Goal: Information Seeking & Learning: Learn about a topic

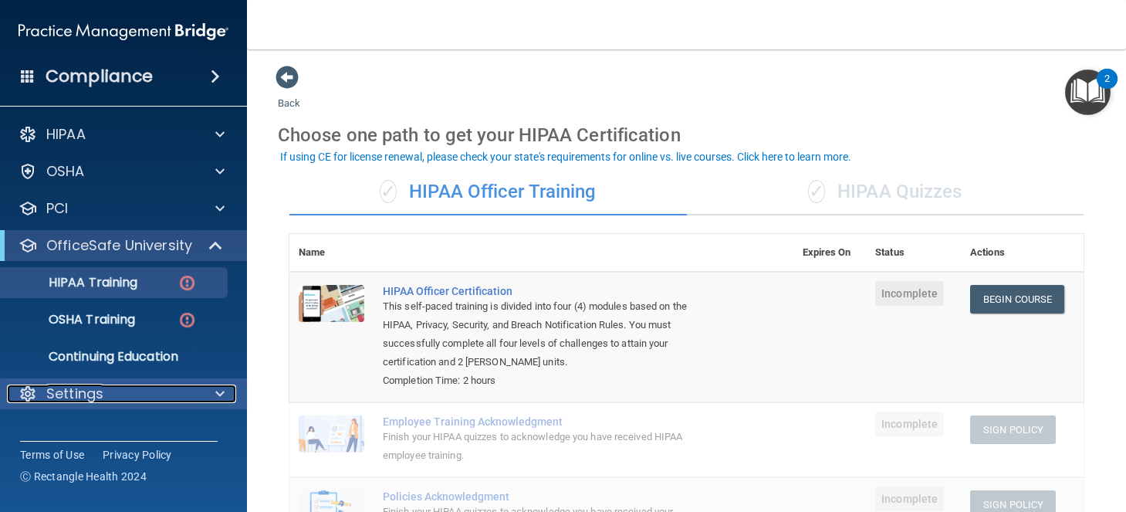
click at [188, 391] on div "Settings" at bounding box center [102, 393] width 191 height 19
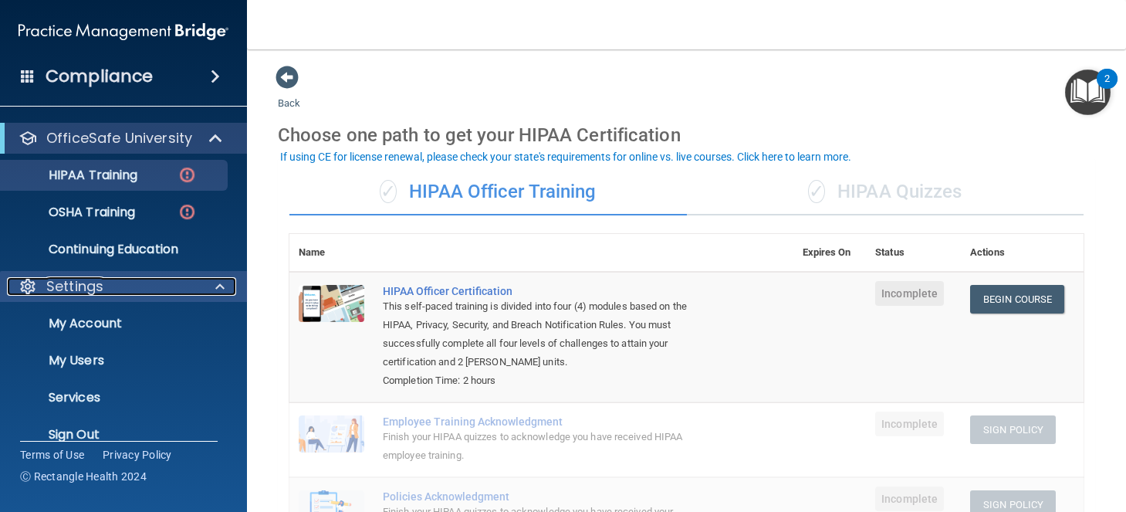
scroll to position [128, 0]
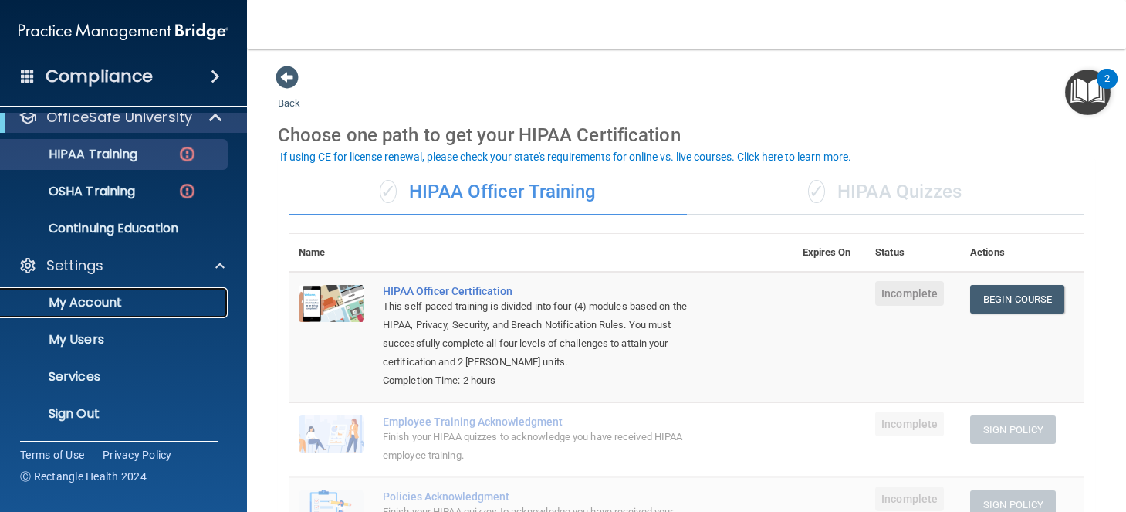
click at [112, 310] on p "My Account" at bounding box center [115, 302] width 211 height 15
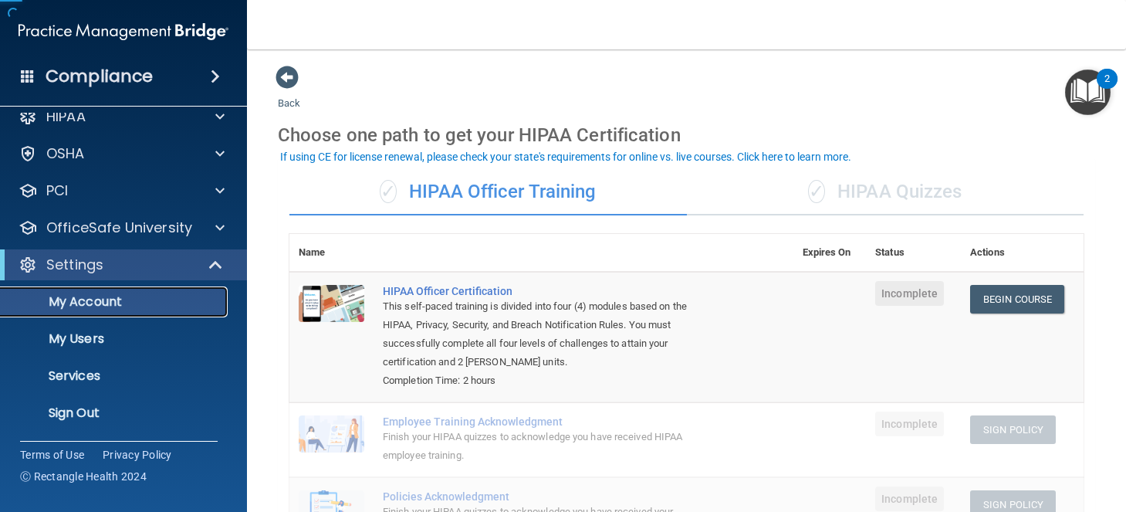
scroll to position [18, 0]
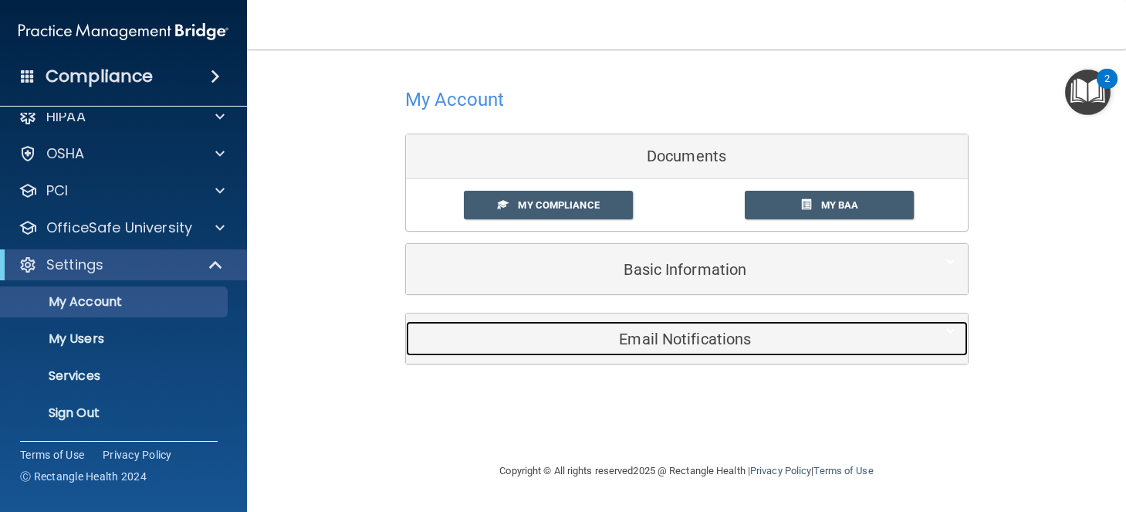
click at [699, 327] on div "Email Notifications" at bounding box center [663, 338] width 515 height 35
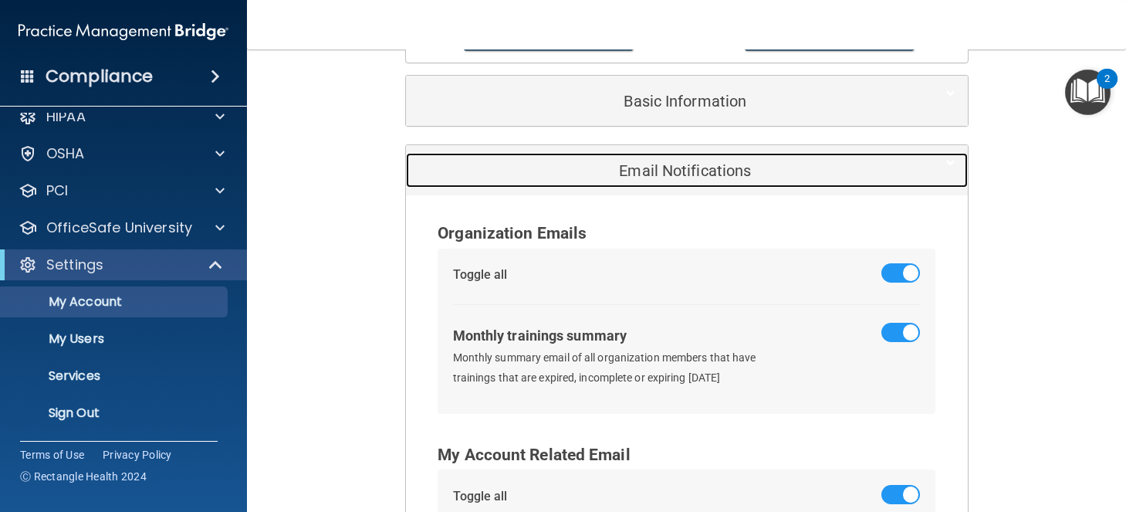
scroll to position [134, 0]
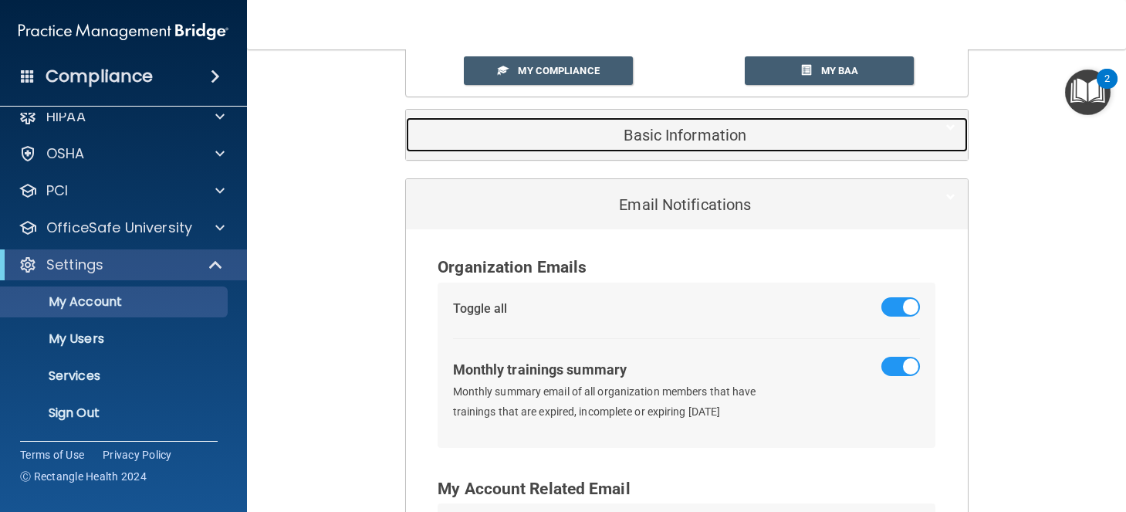
click at [726, 147] on div "Basic Information" at bounding box center [663, 134] width 515 height 35
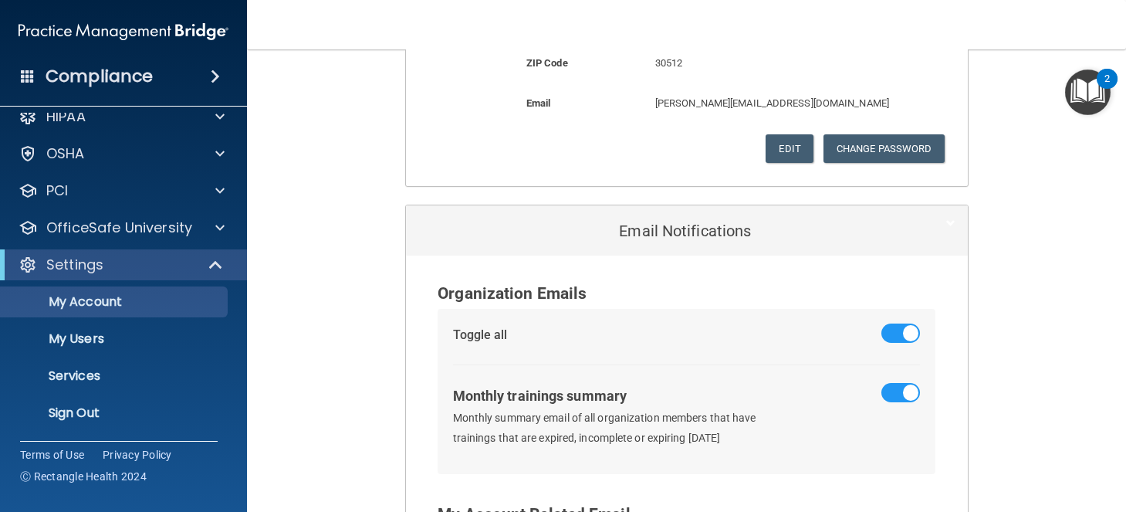
scroll to position [810, 0]
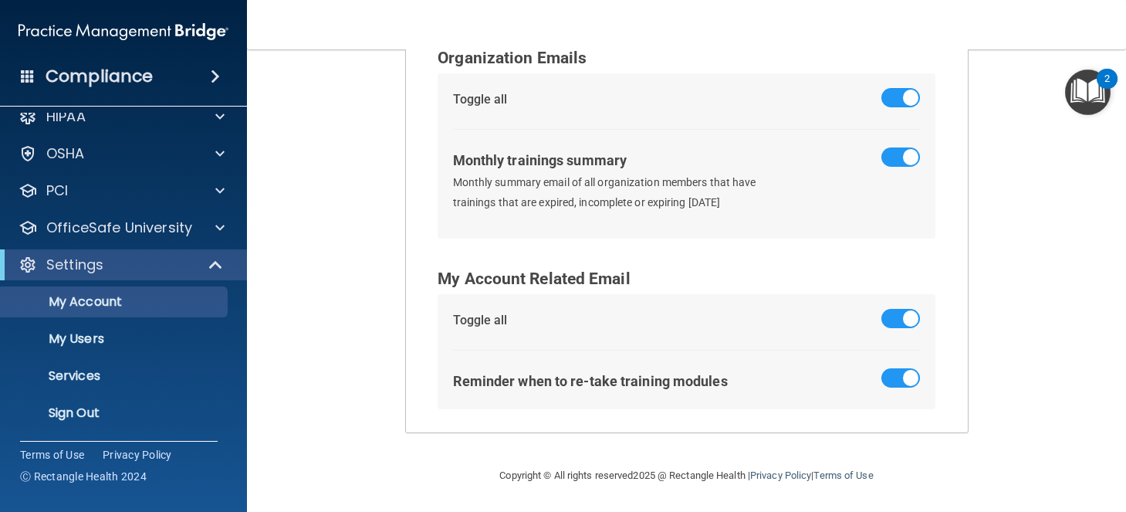
click at [907, 158] on span at bounding box center [901, 156] width 39 height 19
click at [892, 160] on input "checkbox" at bounding box center [892, 160] width 0 height 0
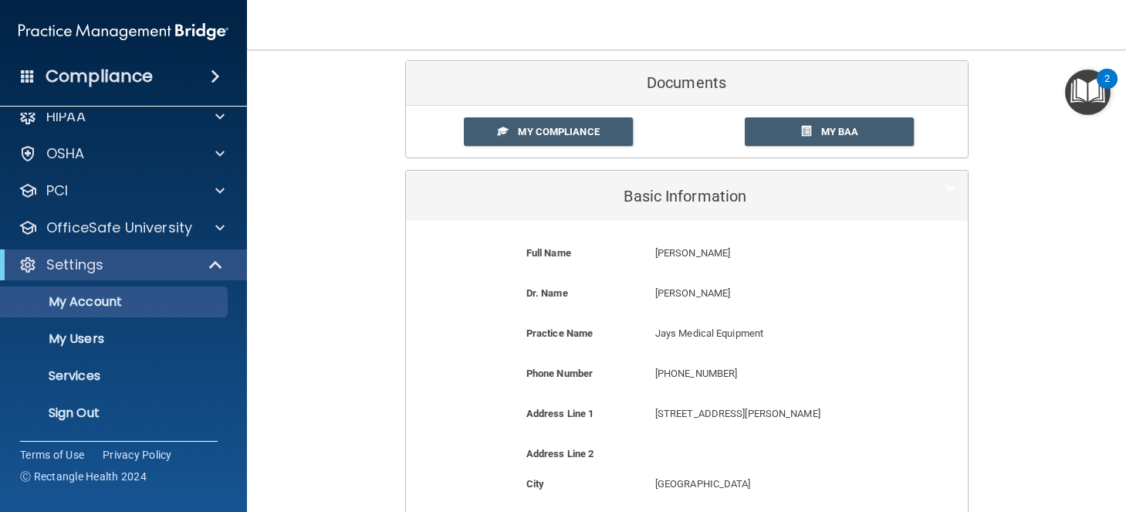
scroll to position [0, 0]
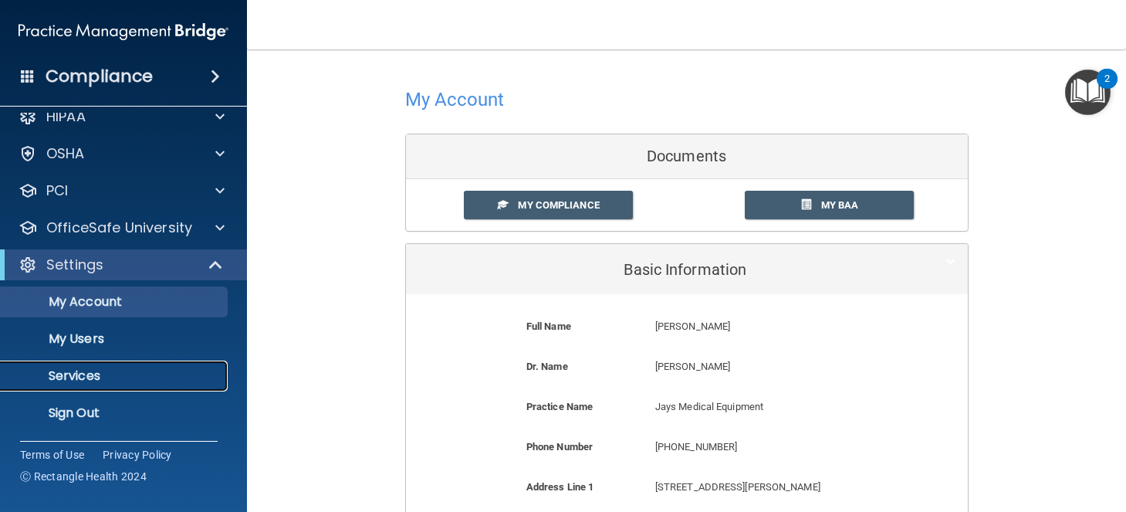
click at [80, 376] on p "Services" at bounding box center [115, 375] width 211 height 15
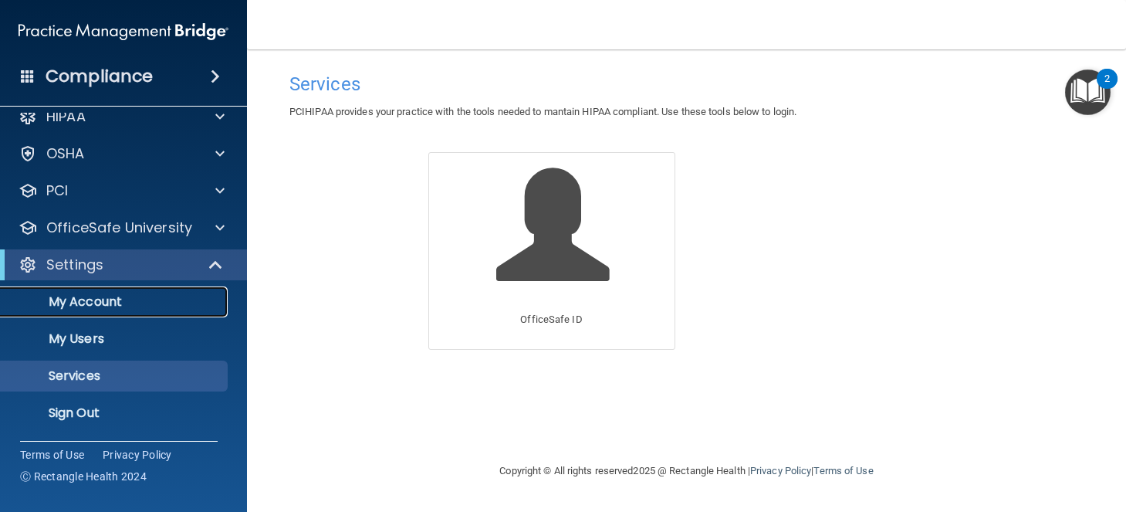
click at [89, 305] on p "My Account" at bounding box center [115, 301] width 211 height 15
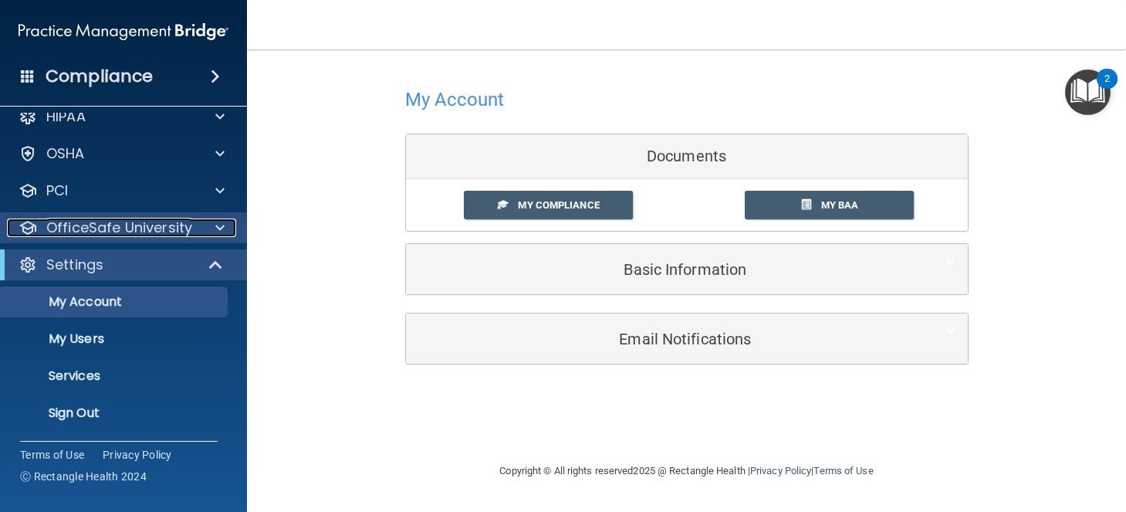
click at [183, 225] on p "OfficeSafe University" at bounding box center [119, 227] width 146 height 19
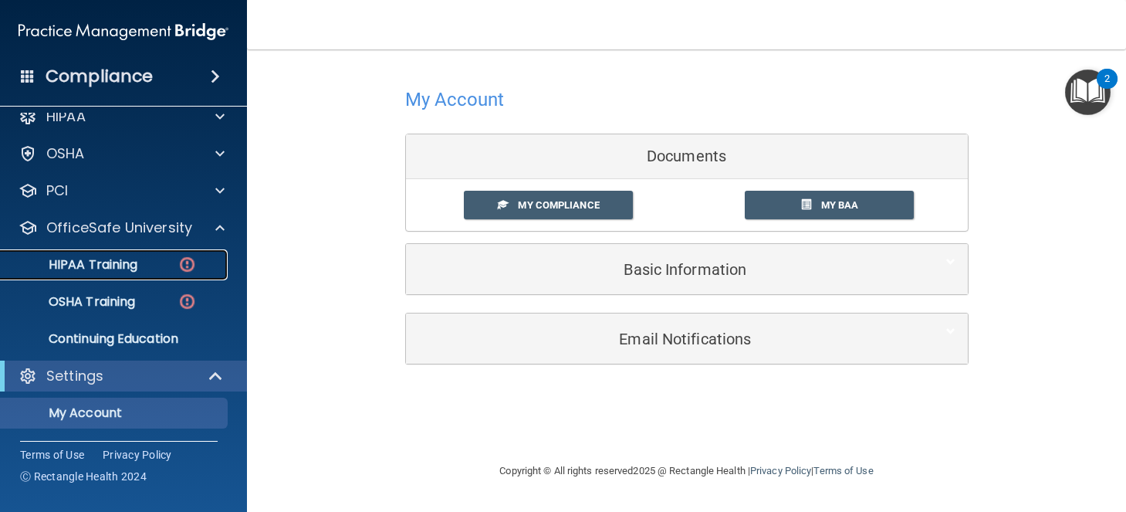
click at [144, 271] on div "HIPAA Training" at bounding box center [115, 264] width 211 height 15
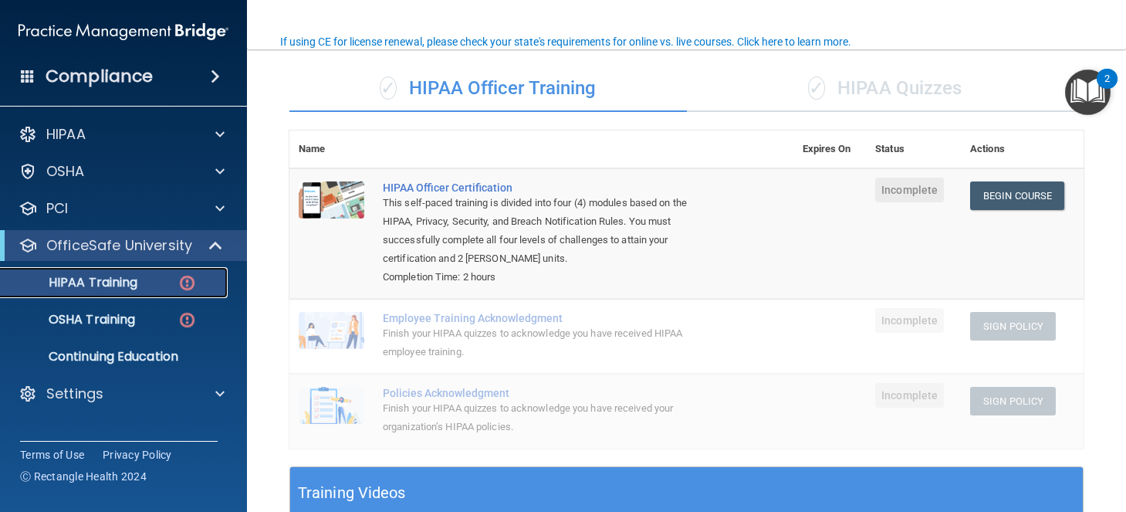
scroll to position [119, 0]
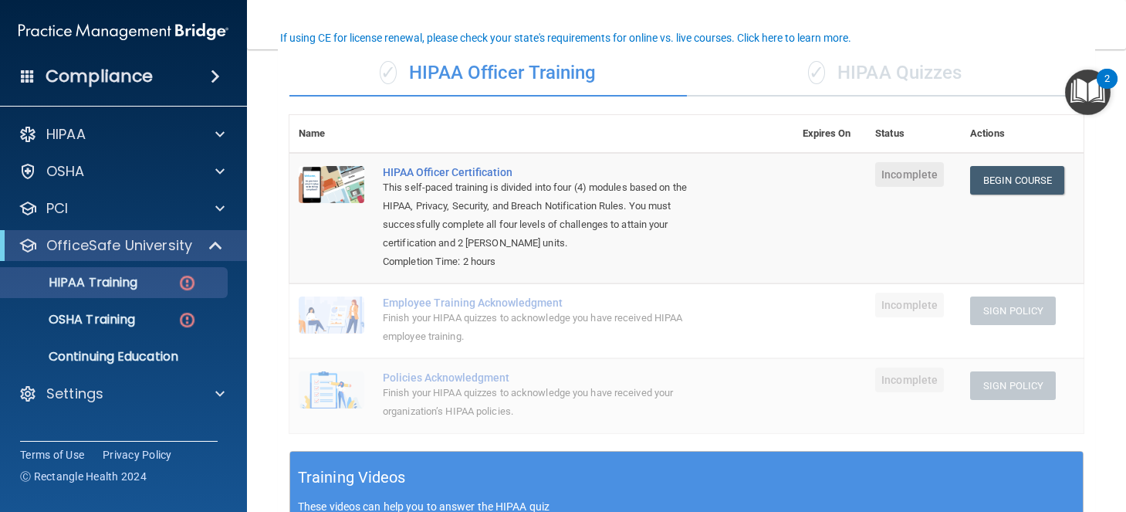
click at [893, 76] on div "✓ HIPAA Quizzes" at bounding box center [886, 73] width 398 height 46
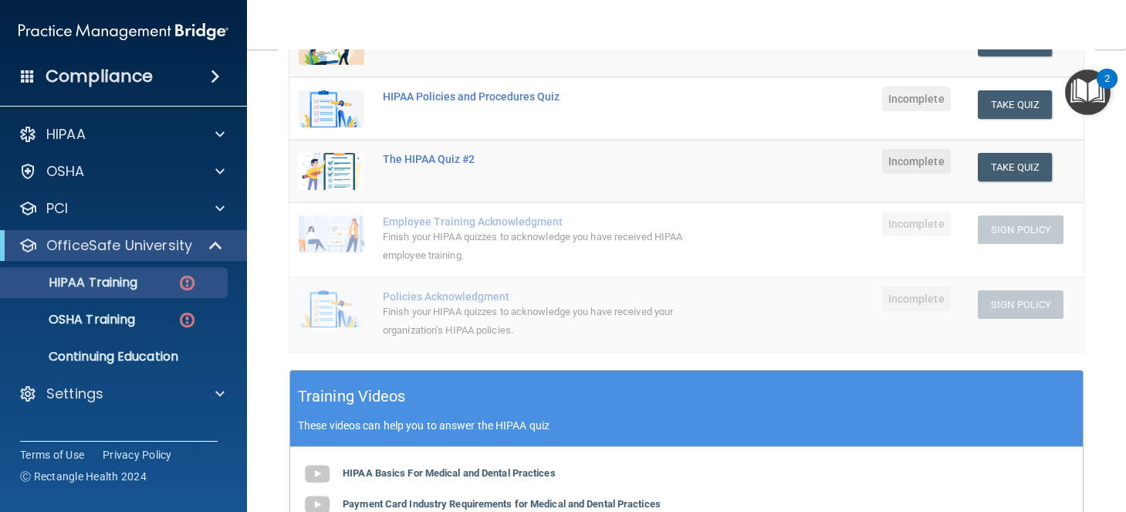
scroll to position [259, 0]
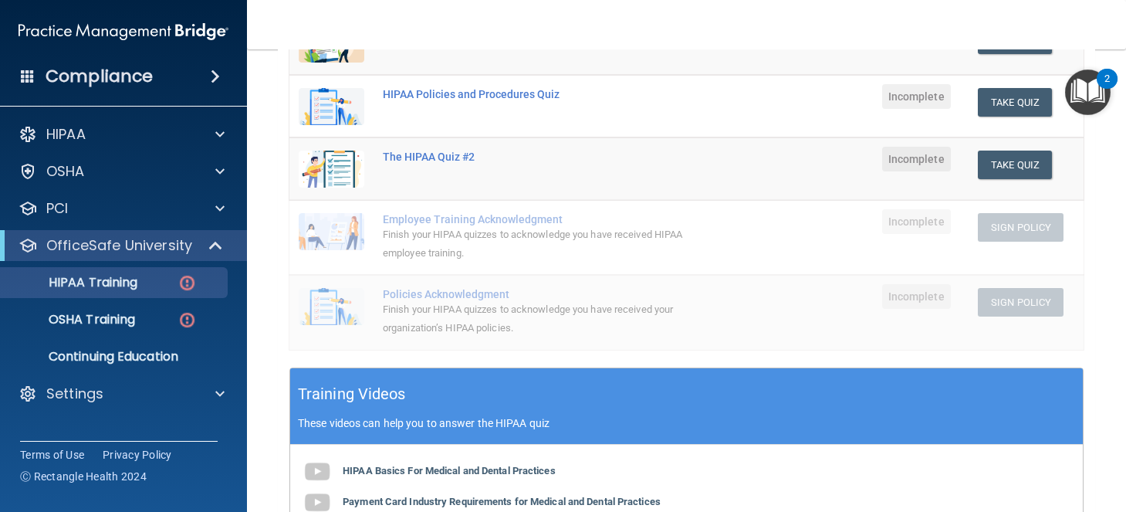
click at [211, 83] on span at bounding box center [215, 76] width 9 height 19
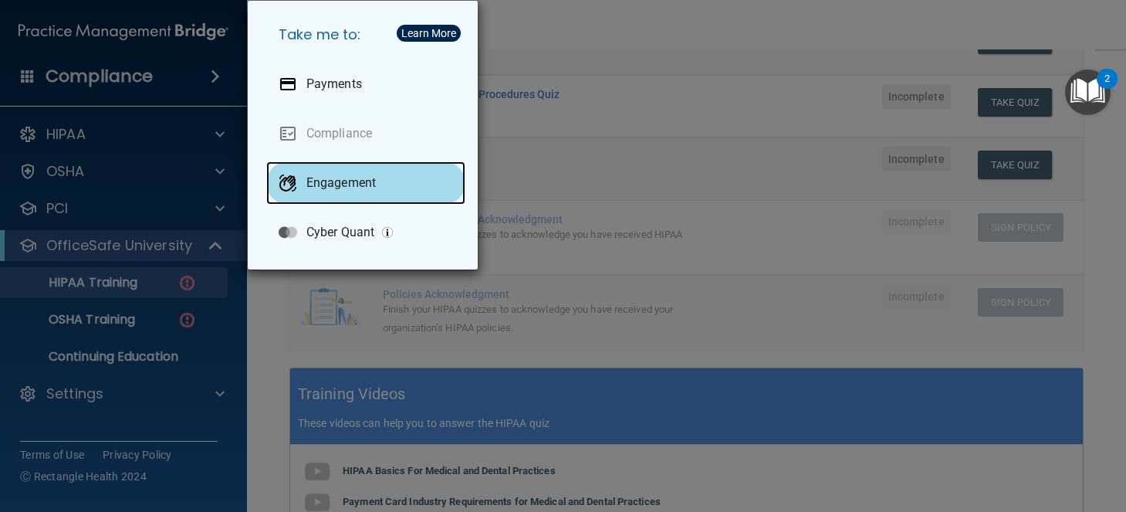
click at [334, 177] on p "Engagement" at bounding box center [340, 182] width 69 height 15
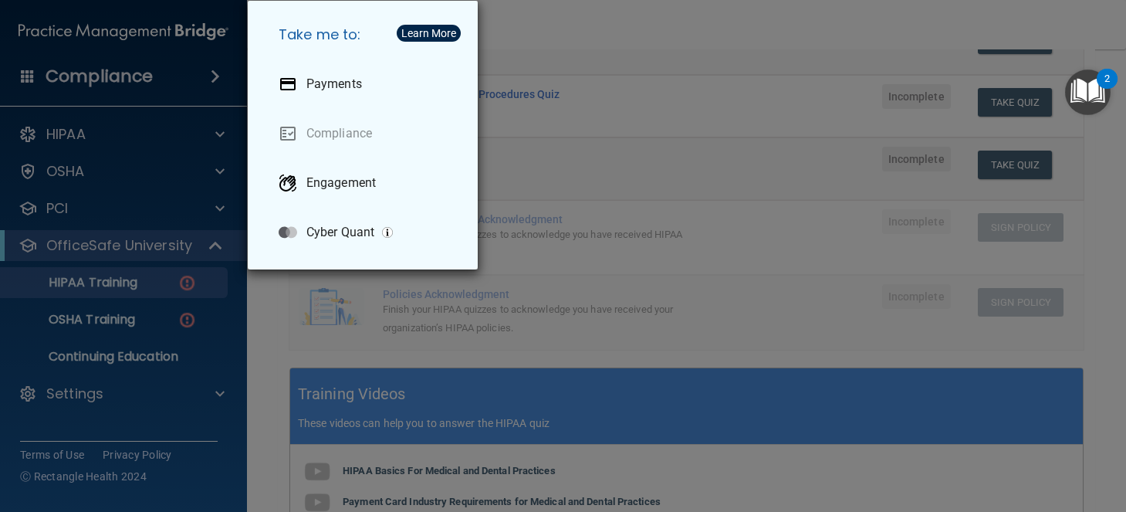
click at [107, 151] on div "Take me to: Payments Compliance Engagement Cyber Quant" at bounding box center [563, 256] width 1126 height 512
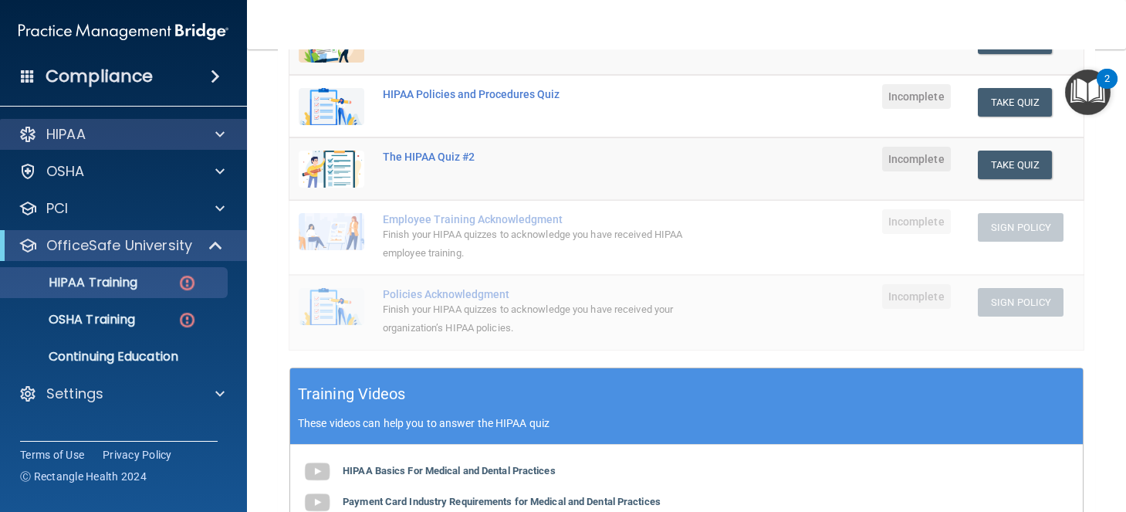
click at [237, 123] on div "HIPAA" at bounding box center [124, 134] width 248 height 31
click at [229, 131] on div at bounding box center [217, 134] width 39 height 19
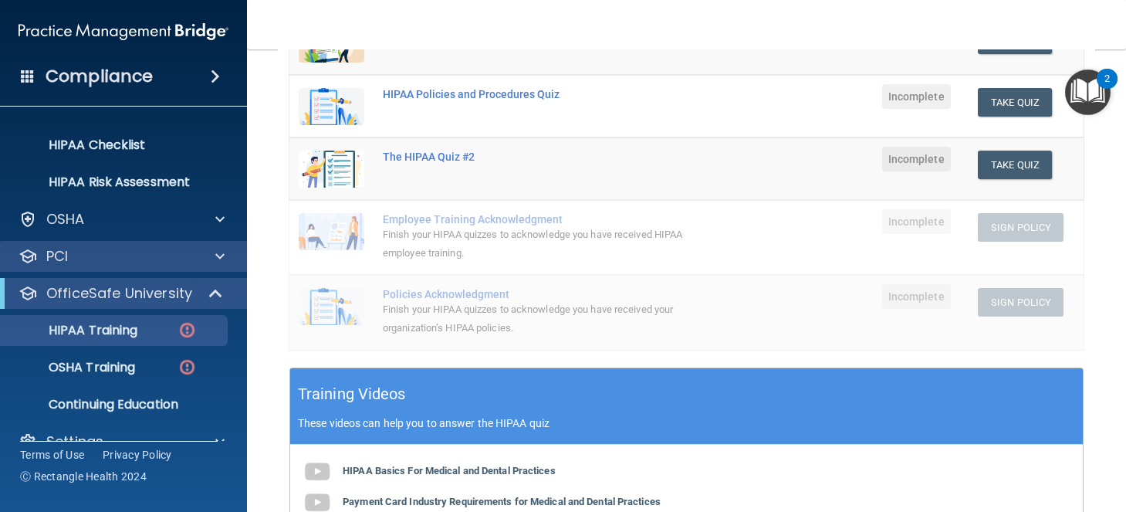
scroll to position [239, 0]
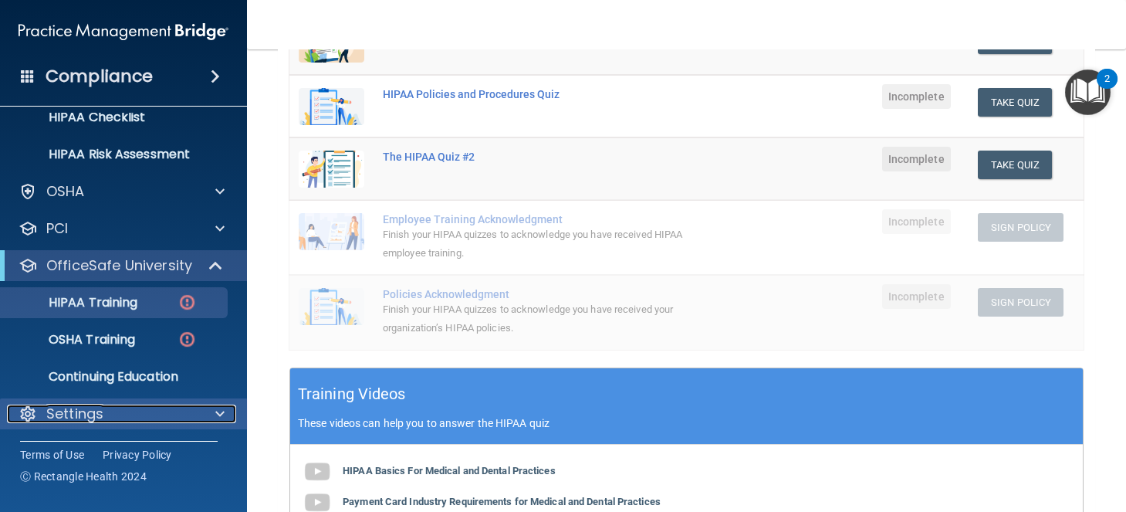
click at [147, 410] on div "Settings" at bounding box center [102, 413] width 191 height 19
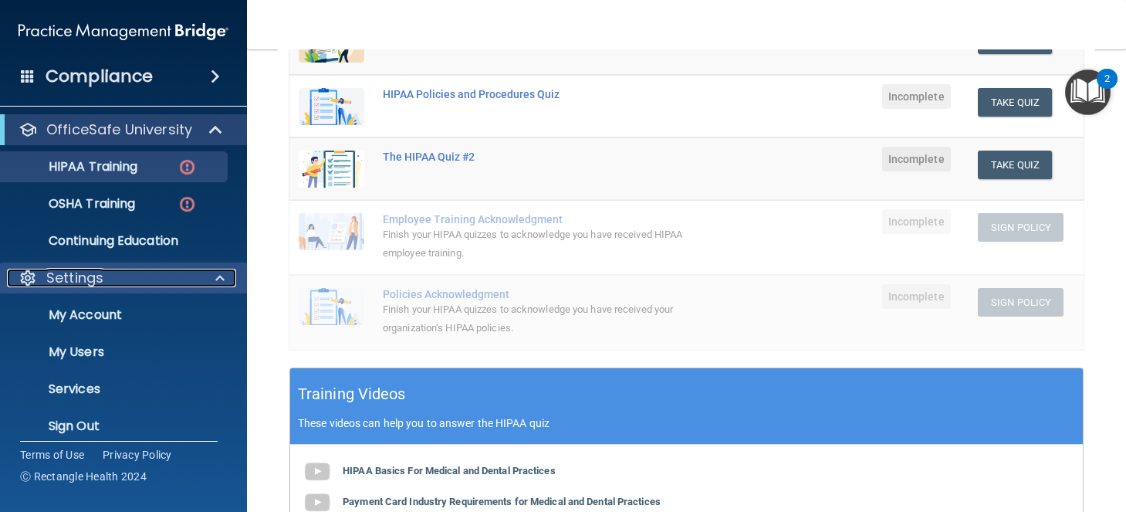
scroll to position [387, 0]
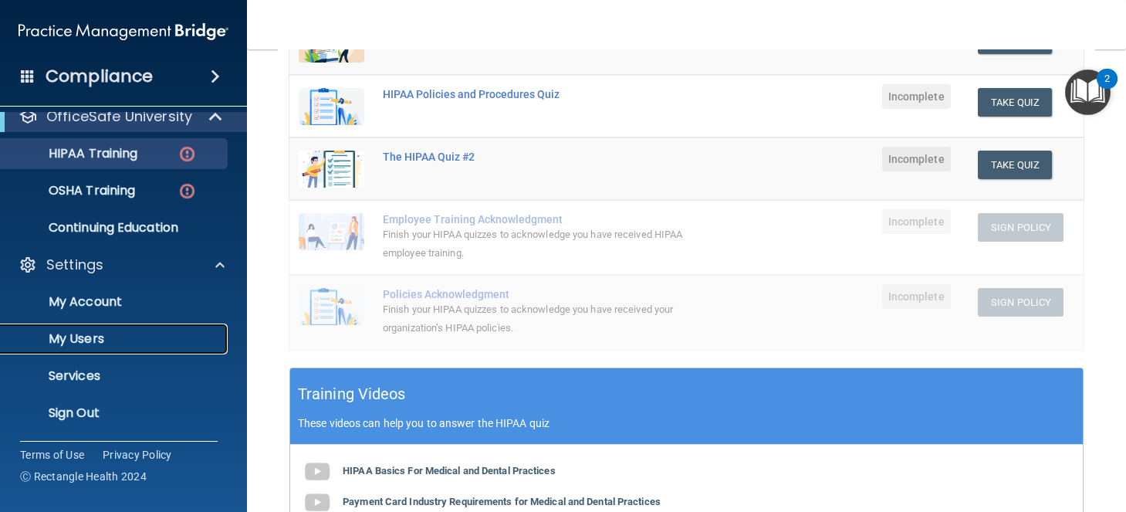
click at [132, 347] on link "My Users" at bounding box center [106, 338] width 243 height 31
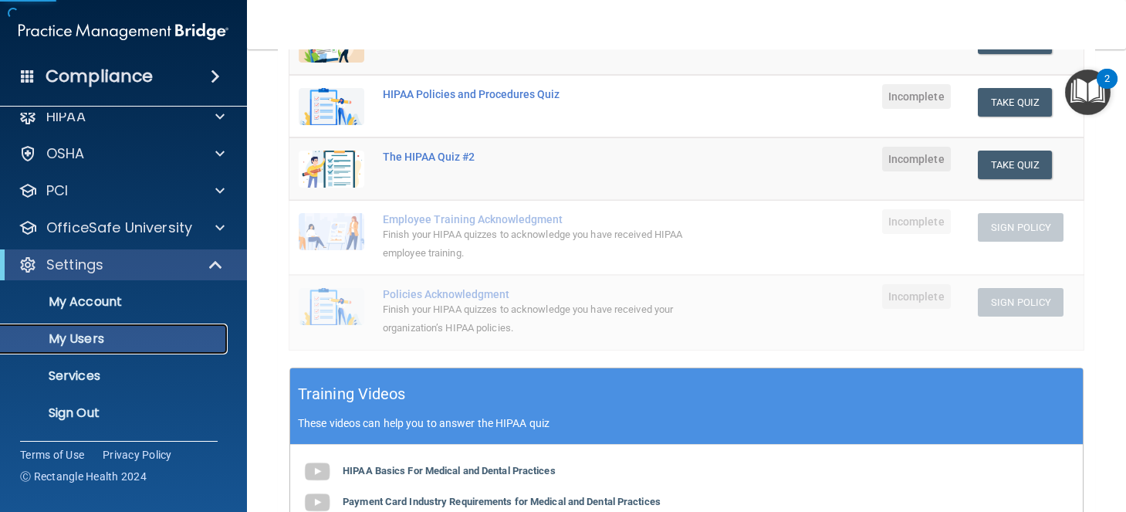
scroll to position [18, 0]
select select "20"
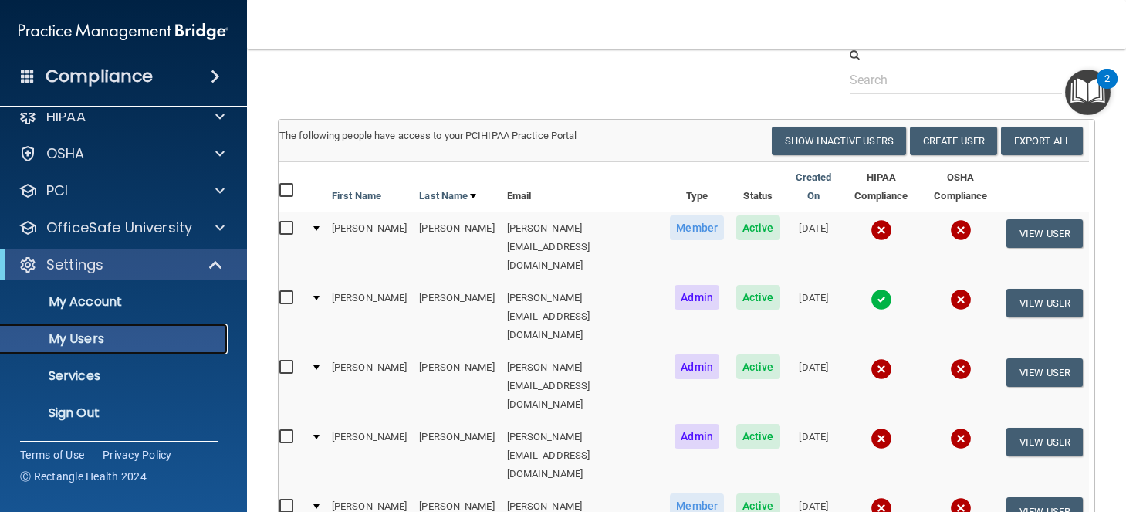
scroll to position [59, 0]
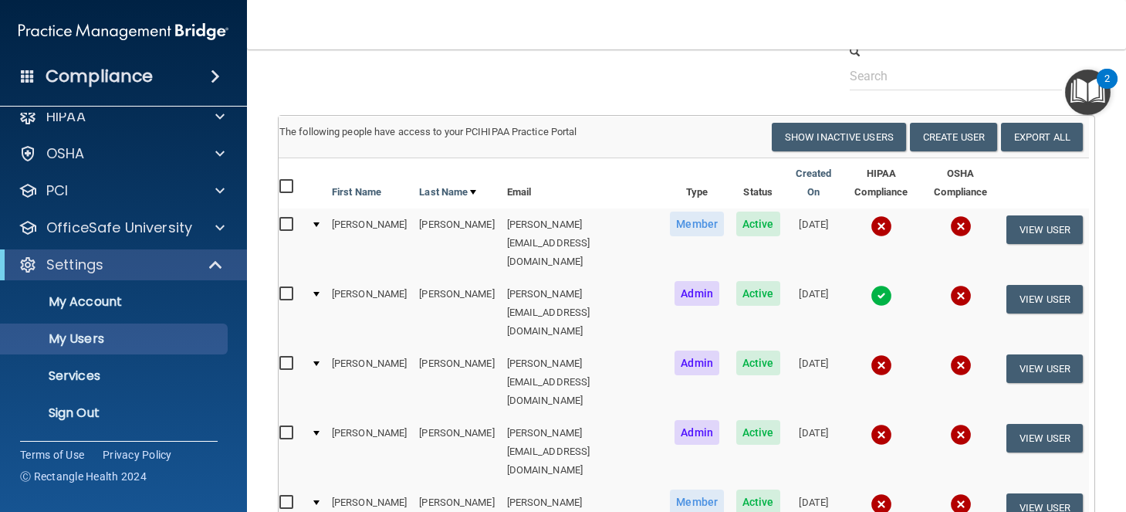
click at [871, 424] on img at bounding box center [882, 435] width 22 height 22
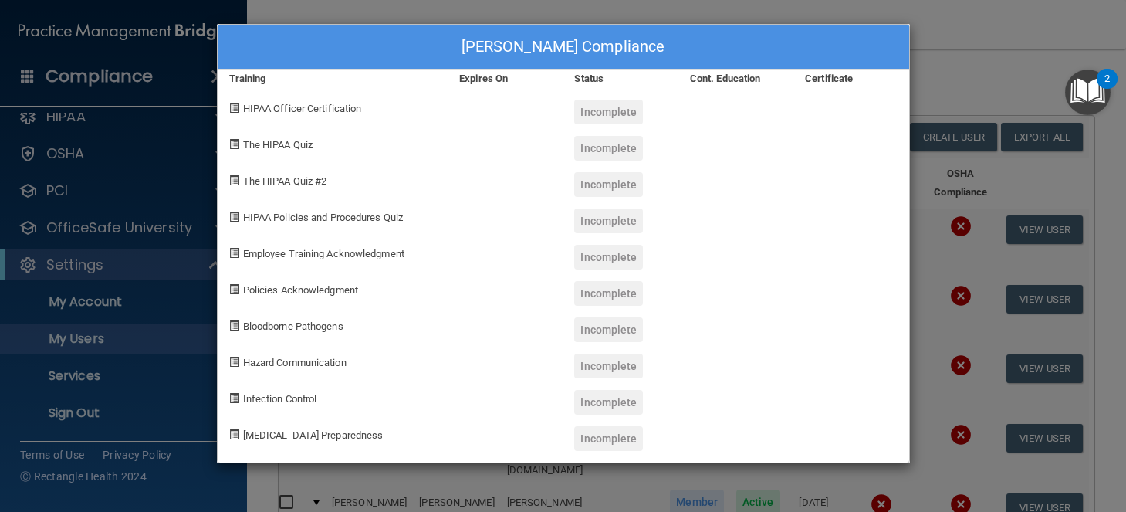
click at [383, 6] on div "Nolan Burks's Compliance Training Expires On Status Cont. Education Certificate…" at bounding box center [563, 256] width 1126 height 512
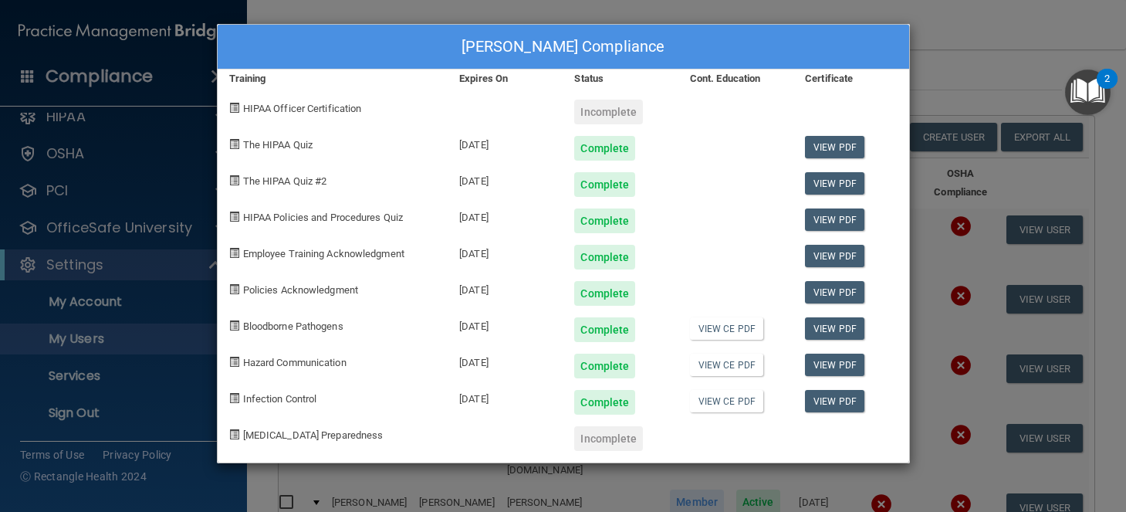
click at [865, 11] on div "Beth Grove's Compliance Training Expires On Status Cont. Education Certificate …" at bounding box center [563, 256] width 1126 height 512
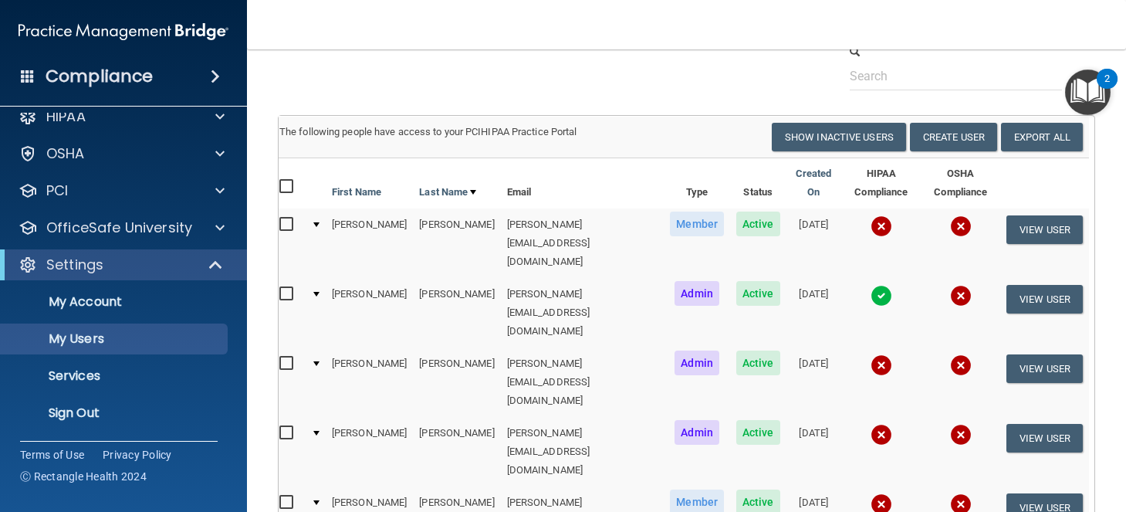
scroll to position [0, 0]
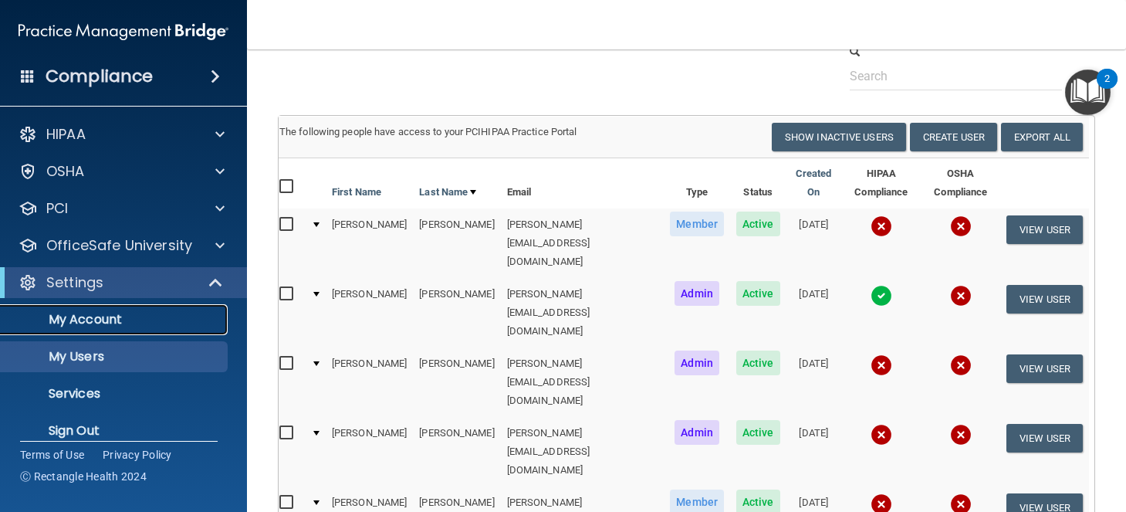
click at [109, 320] on p "My Account" at bounding box center [115, 319] width 211 height 15
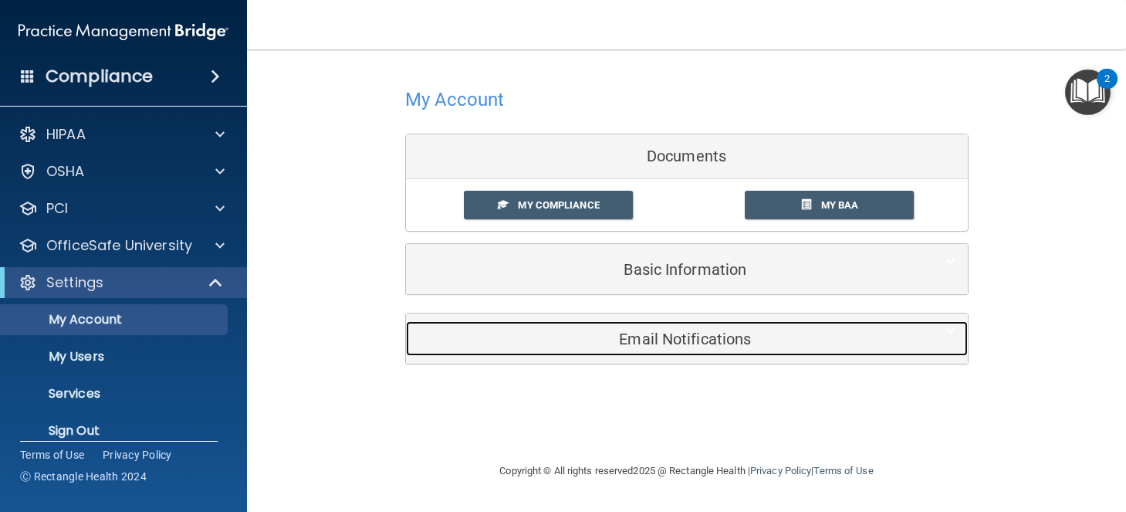
click at [691, 333] on h5 "Email Notifications" at bounding box center [664, 338] width 492 height 17
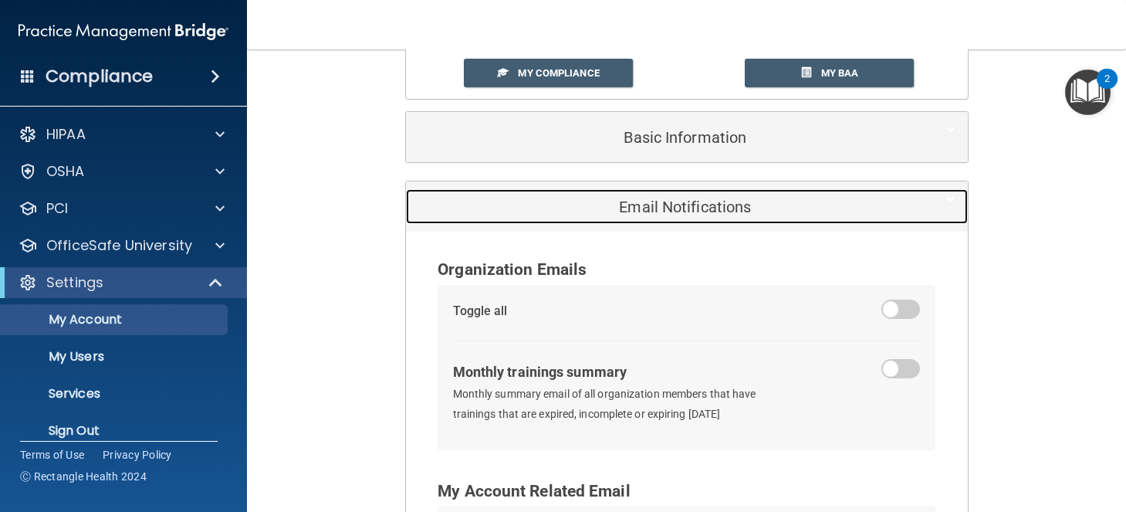
scroll to position [195, 0]
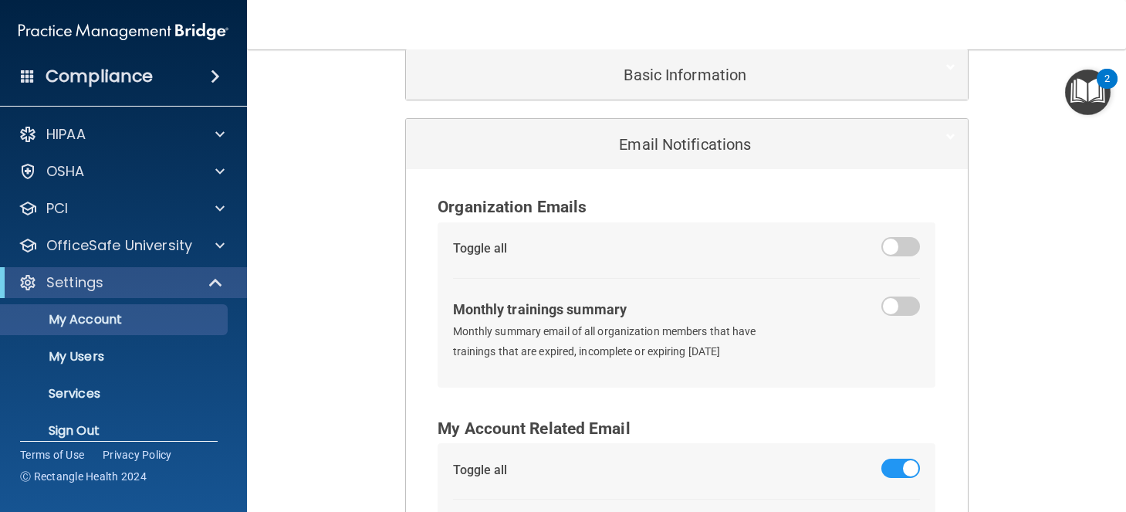
click at [895, 303] on span at bounding box center [901, 305] width 39 height 19
click at [892, 309] on input "checkbox" at bounding box center [892, 309] width 0 height 0
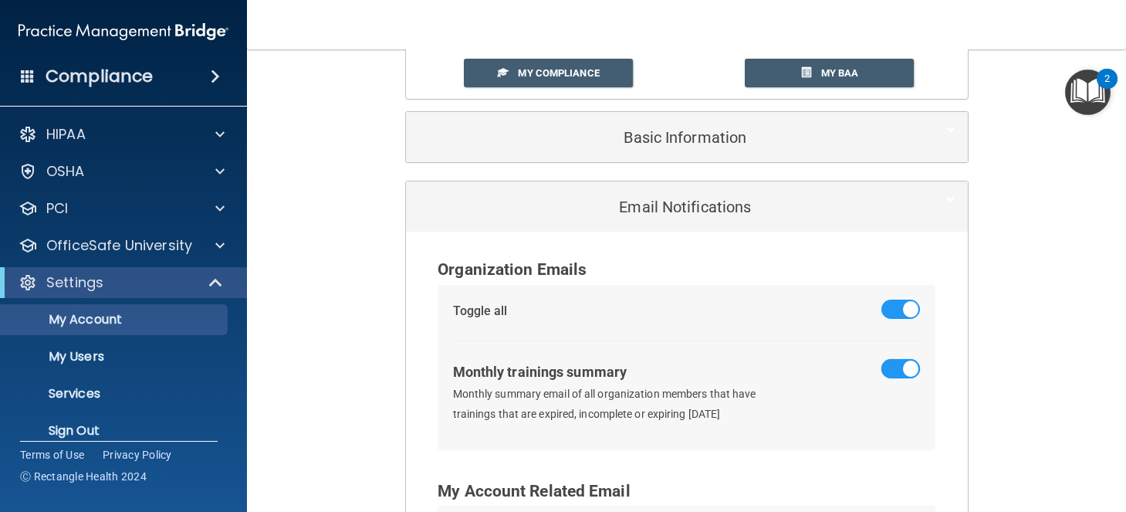
scroll to position [0, 0]
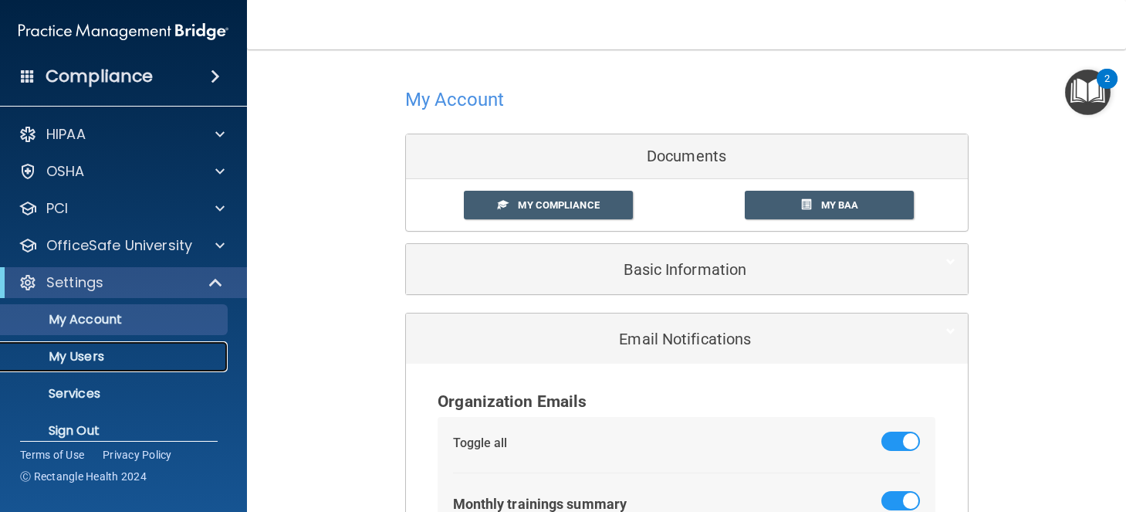
click at [135, 360] on p "My Users" at bounding box center [115, 356] width 211 height 15
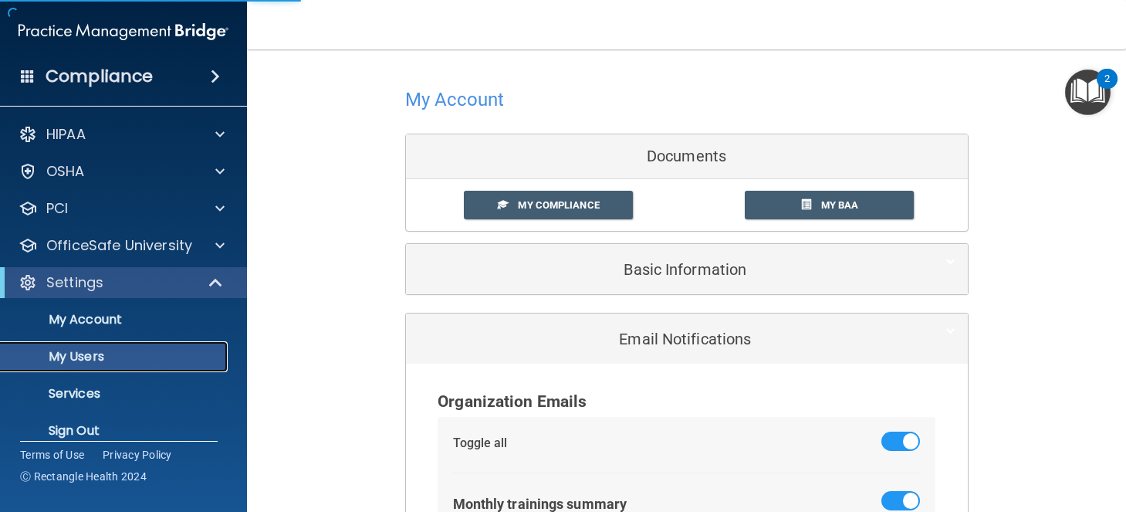
select select "20"
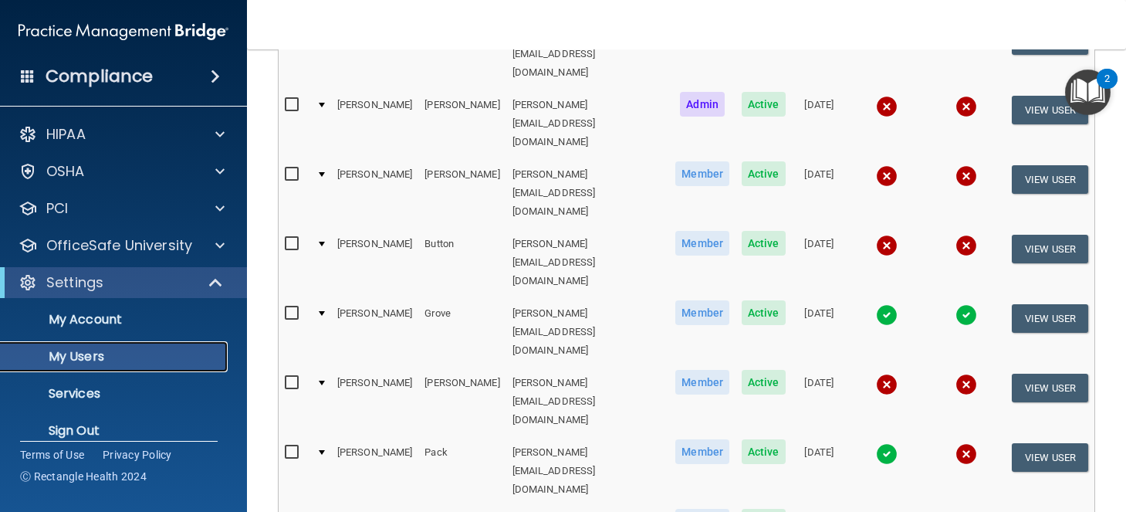
scroll to position [377, 0]
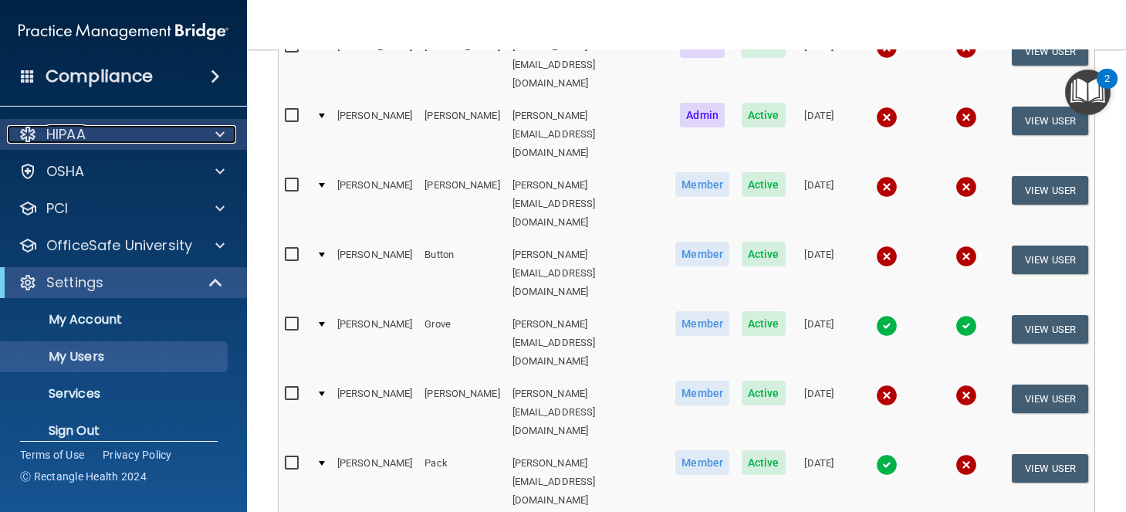
click at [148, 132] on div "HIPAA" at bounding box center [102, 134] width 191 height 19
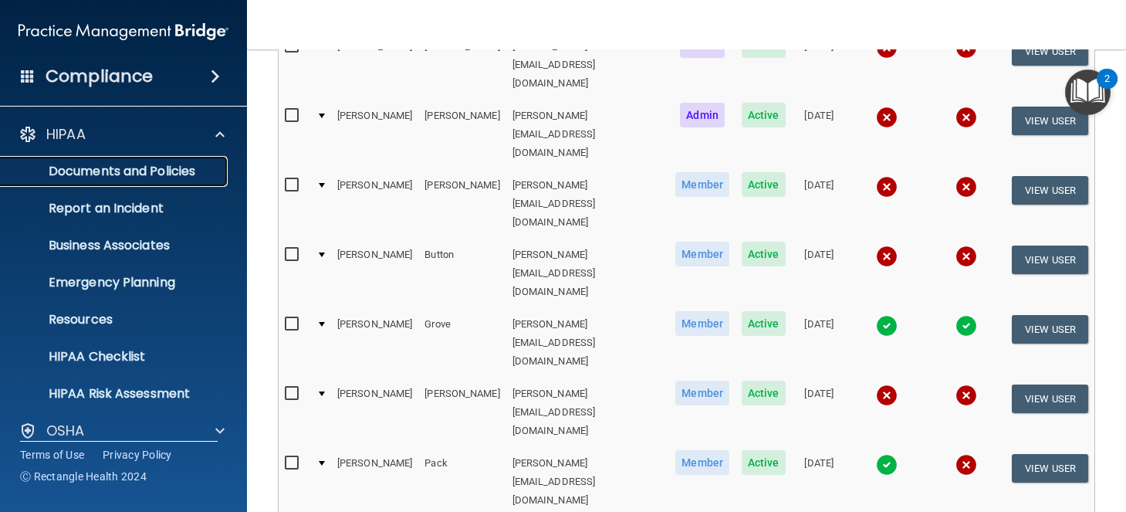
click at [157, 164] on p "Documents and Policies" at bounding box center [115, 171] width 211 height 15
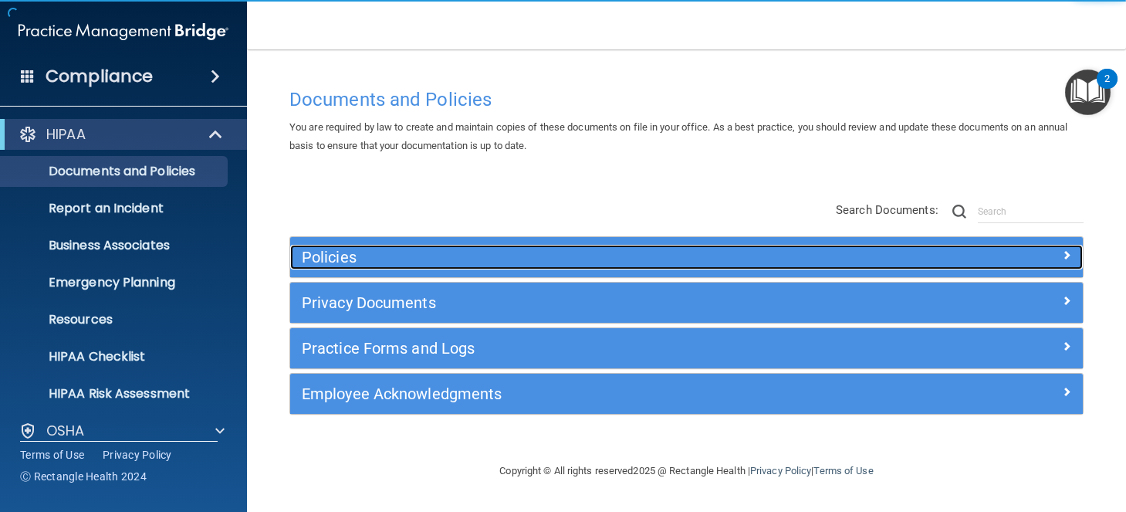
click at [385, 261] on h5 "Policies" at bounding box center [587, 257] width 571 height 17
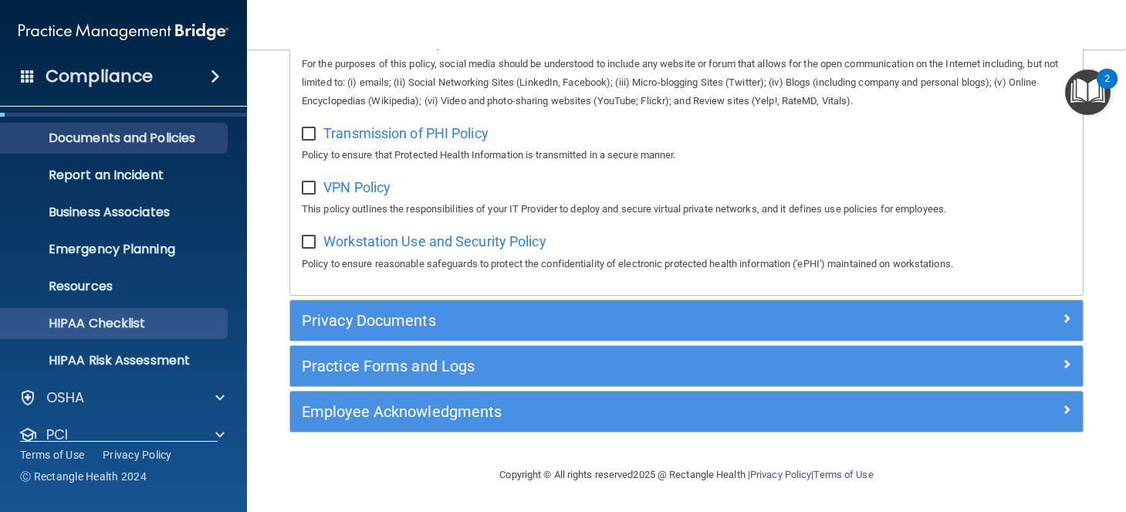
scroll to position [39, 0]
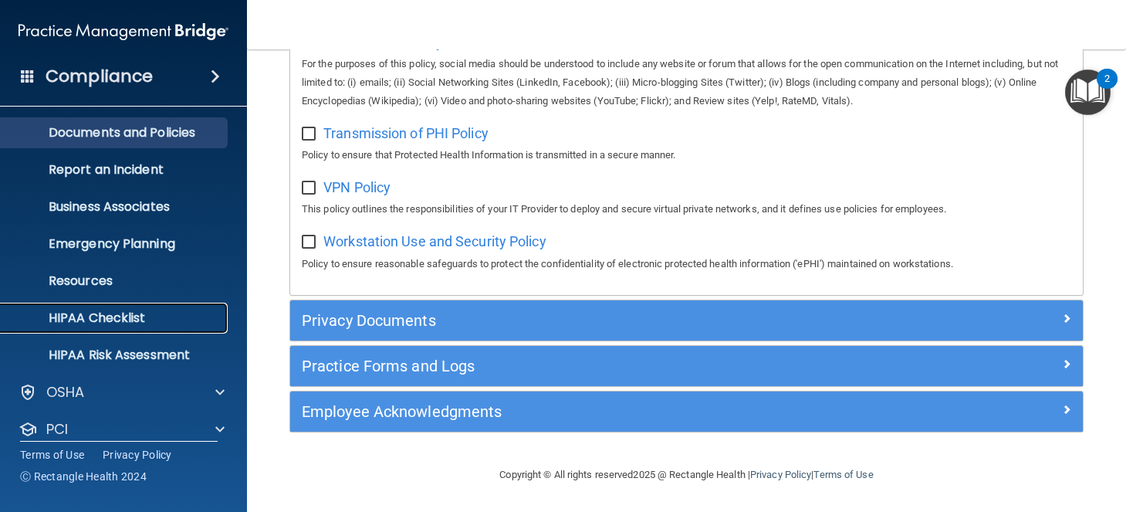
click at [129, 327] on link "HIPAA Checklist" at bounding box center [106, 318] width 243 height 31
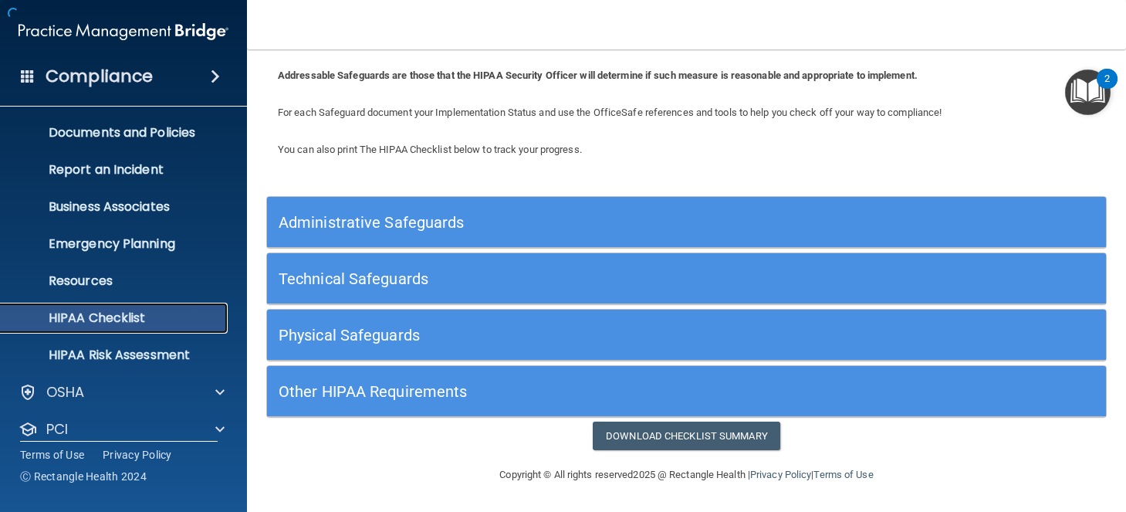
scroll to position [73, 0]
click at [489, 207] on div "Administrative Safeguards" at bounding box center [581, 222] width 629 height 35
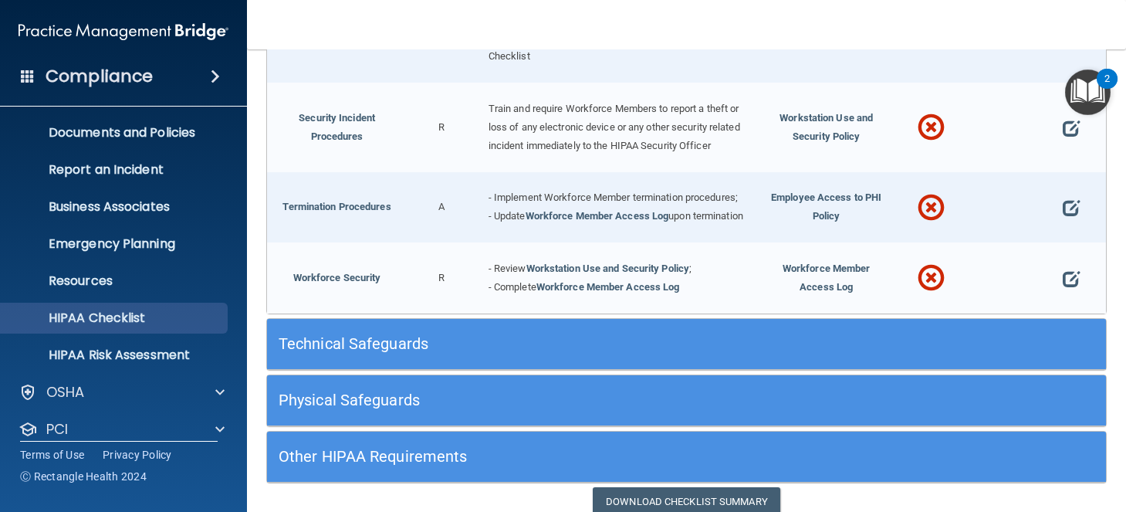
scroll to position [1406, 0]
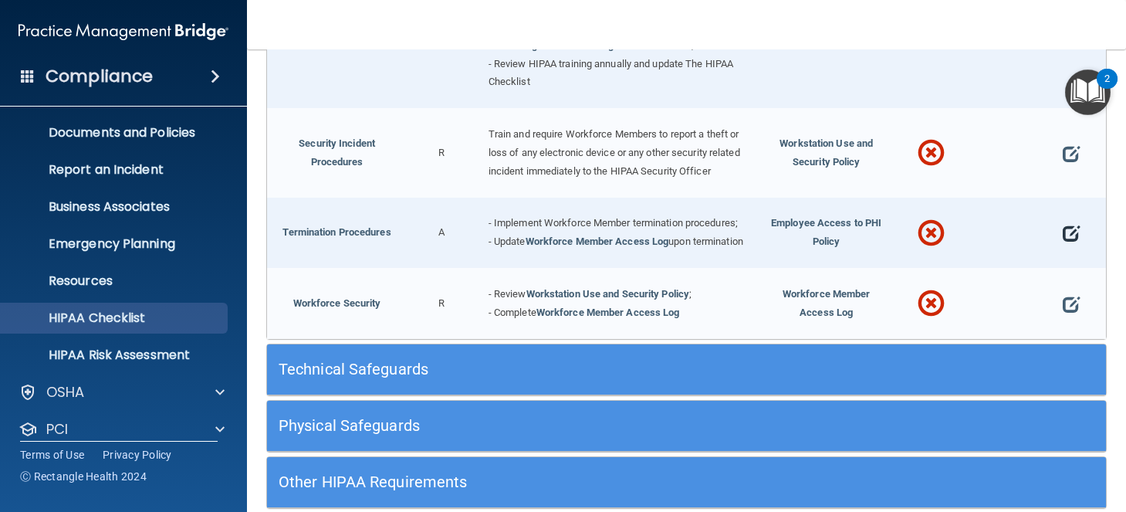
click at [1068, 251] on span at bounding box center [1071, 233] width 17 height 36
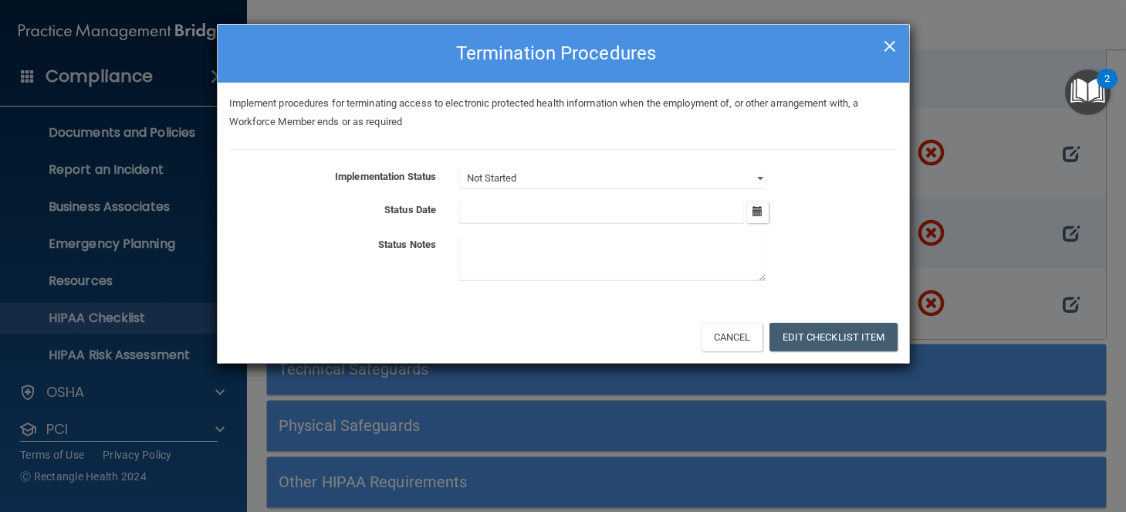
click at [891, 52] on span "×" at bounding box center [890, 44] width 14 height 31
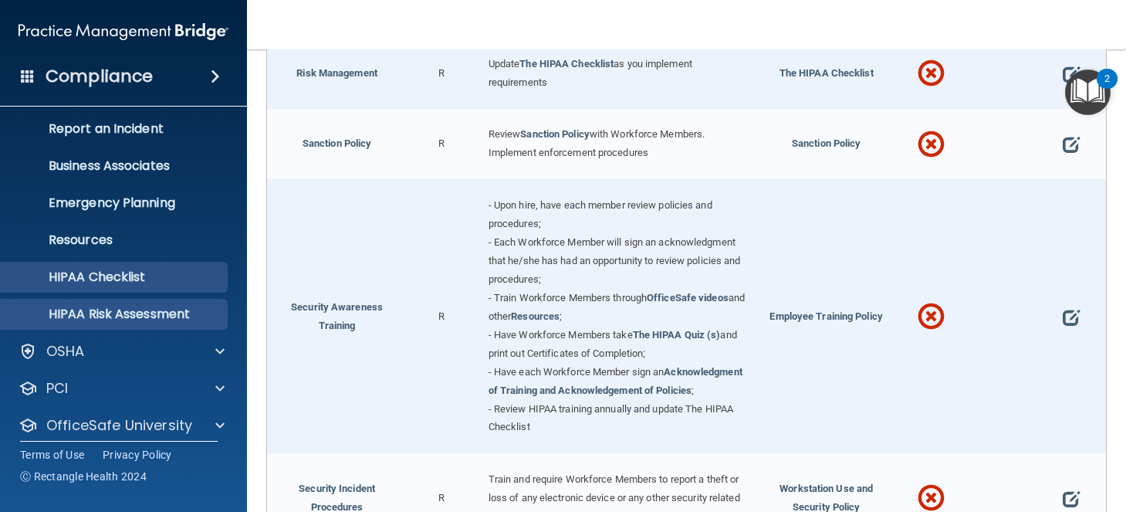
scroll to position [92, 0]
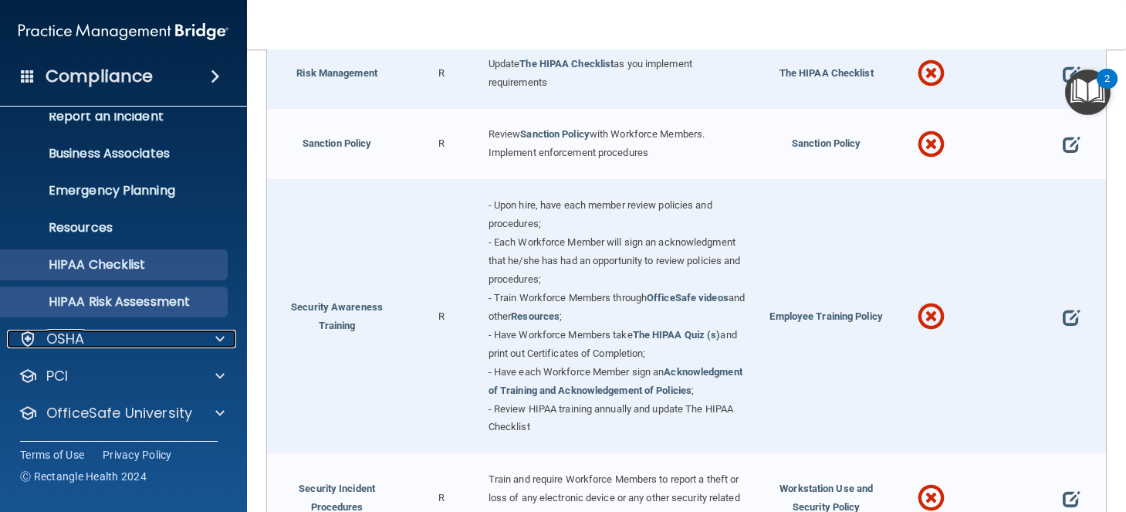
click at [86, 345] on div "OSHA" at bounding box center [102, 339] width 191 height 19
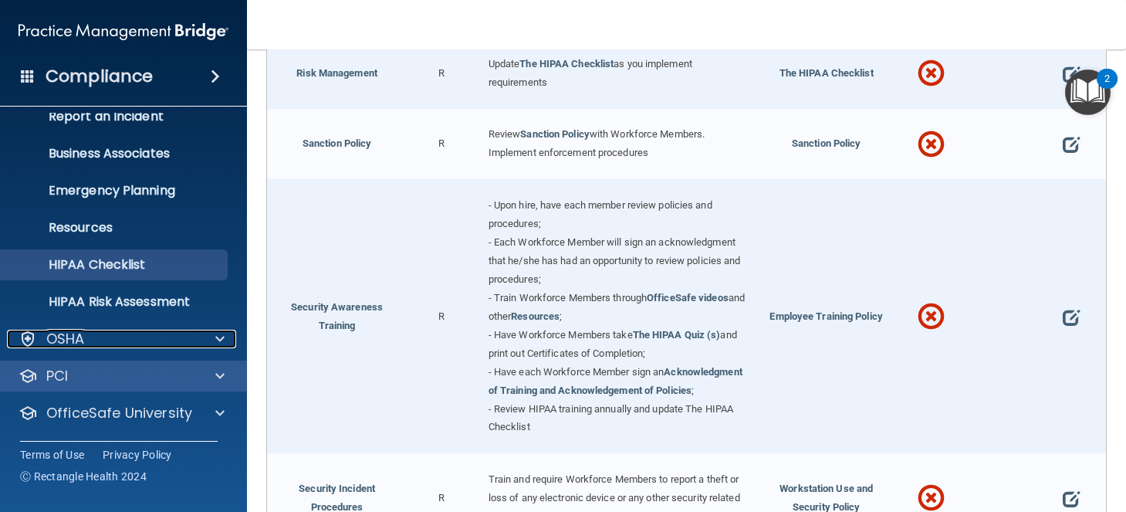
scroll to position [128, 0]
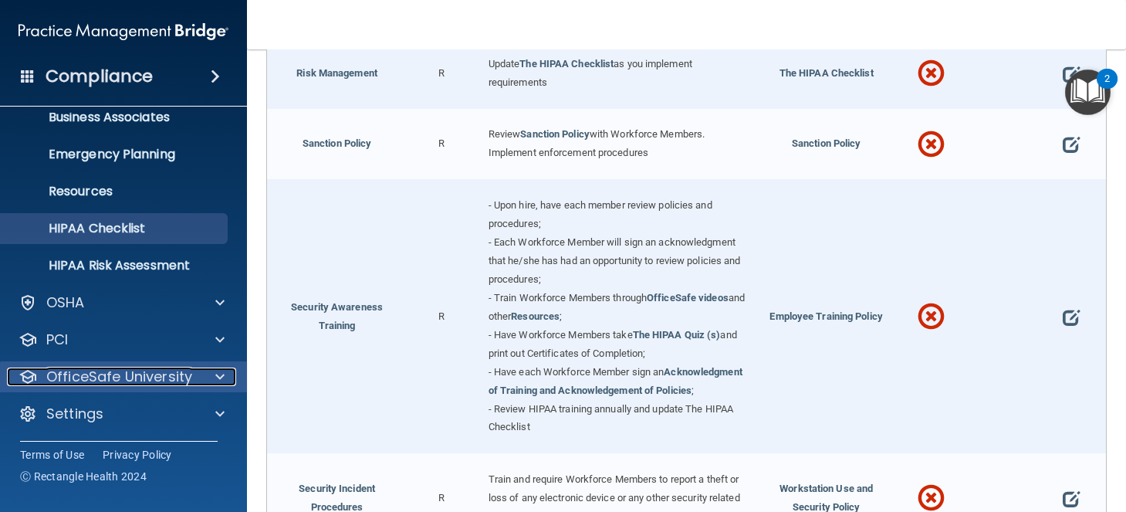
click at [142, 380] on p "OfficeSafe University" at bounding box center [119, 376] width 146 height 19
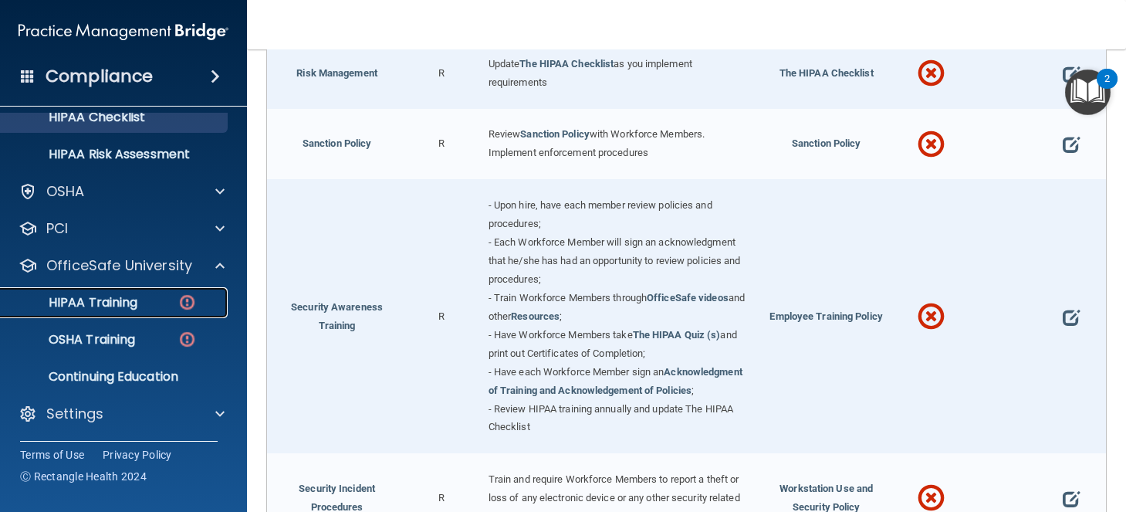
click at [140, 299] on div "HIPAA Training" at bounding box center [115, 302] width 211 height 15
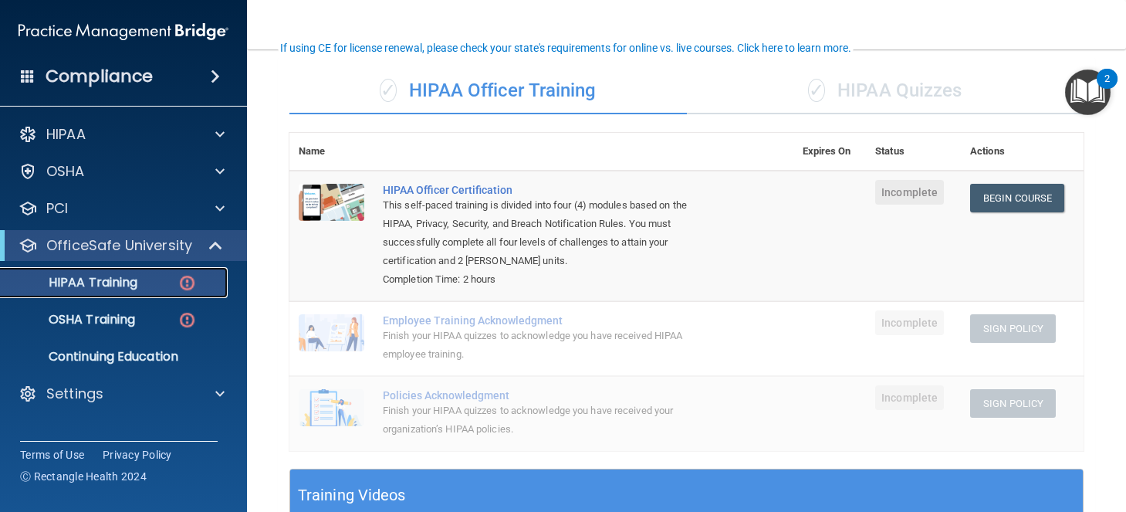
scroll to position [109, 0]
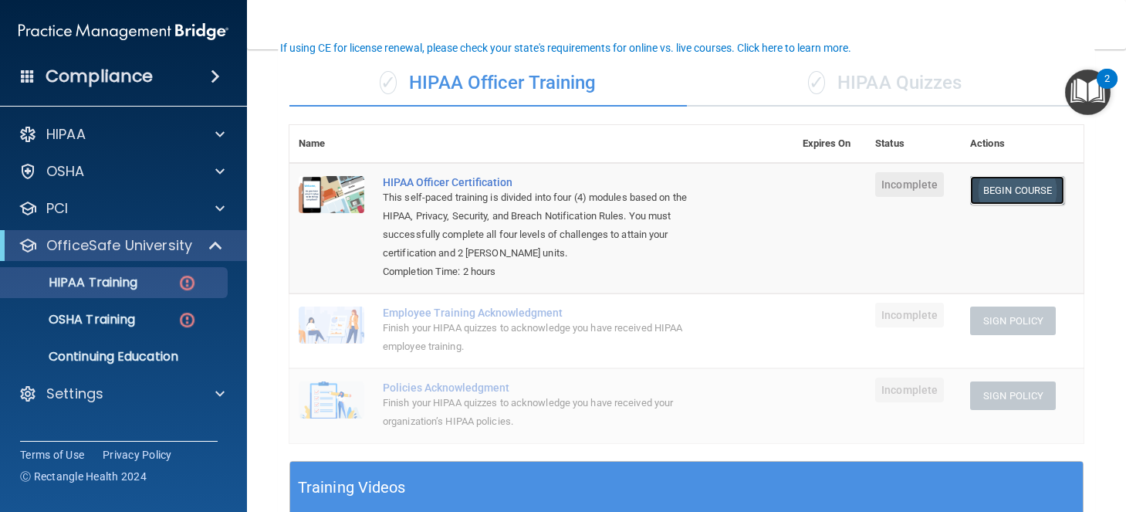
click at [990, 198] on link "Begin Course" at bounding box center [1017, 190] width 94 height 29
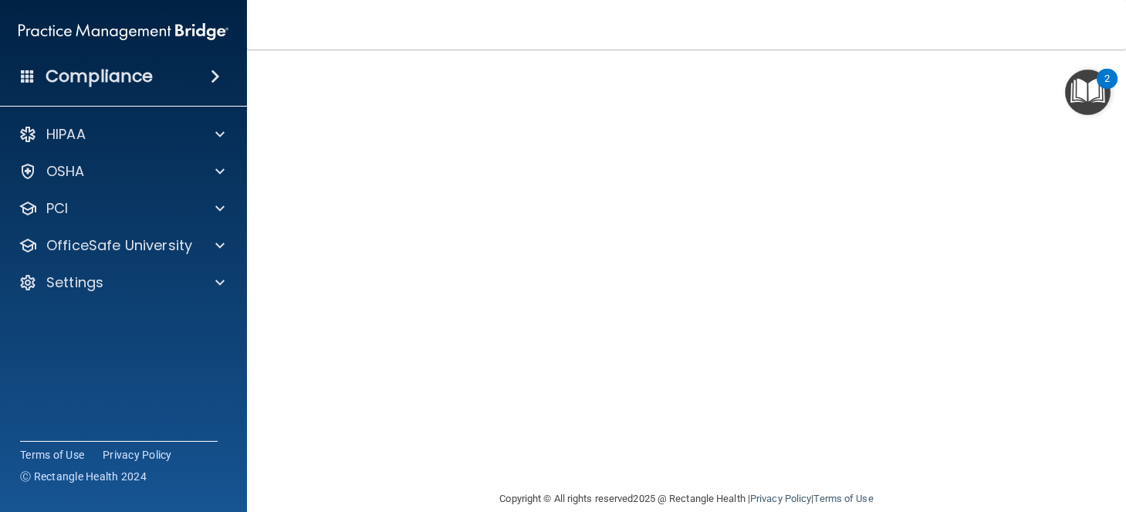
scroll to position [56, 0]
